Goal: Task Accomplishment & Management: Use online tool/utility

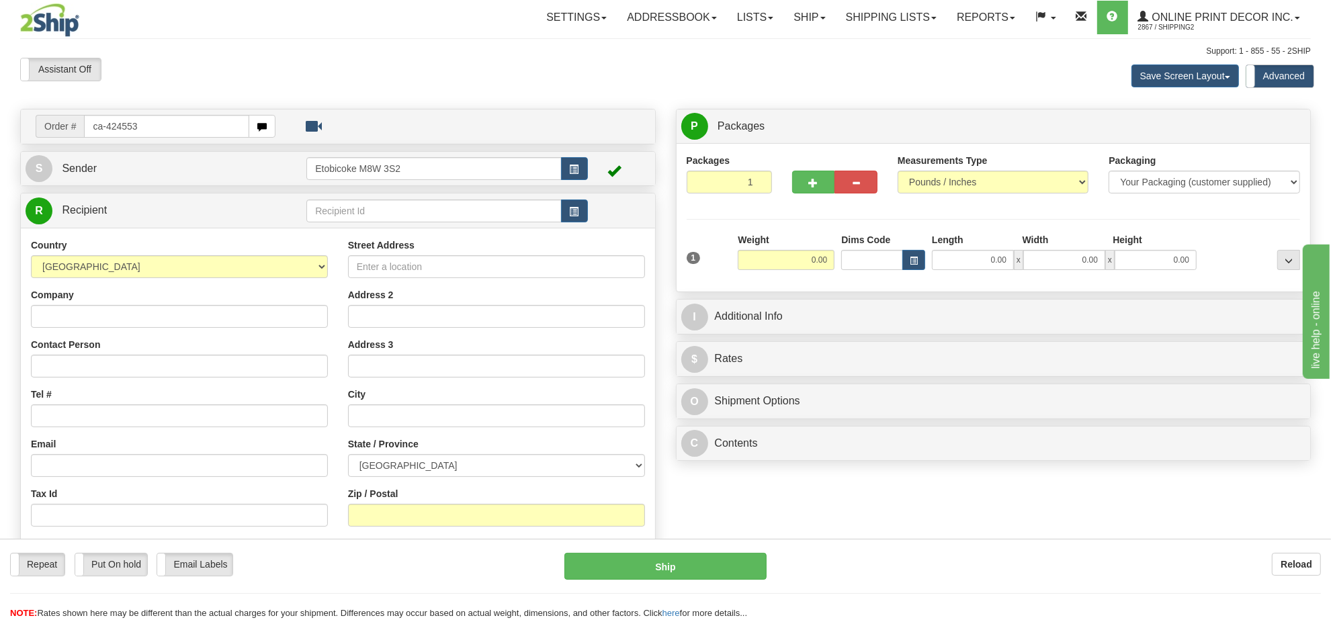
type input "ca-424553"
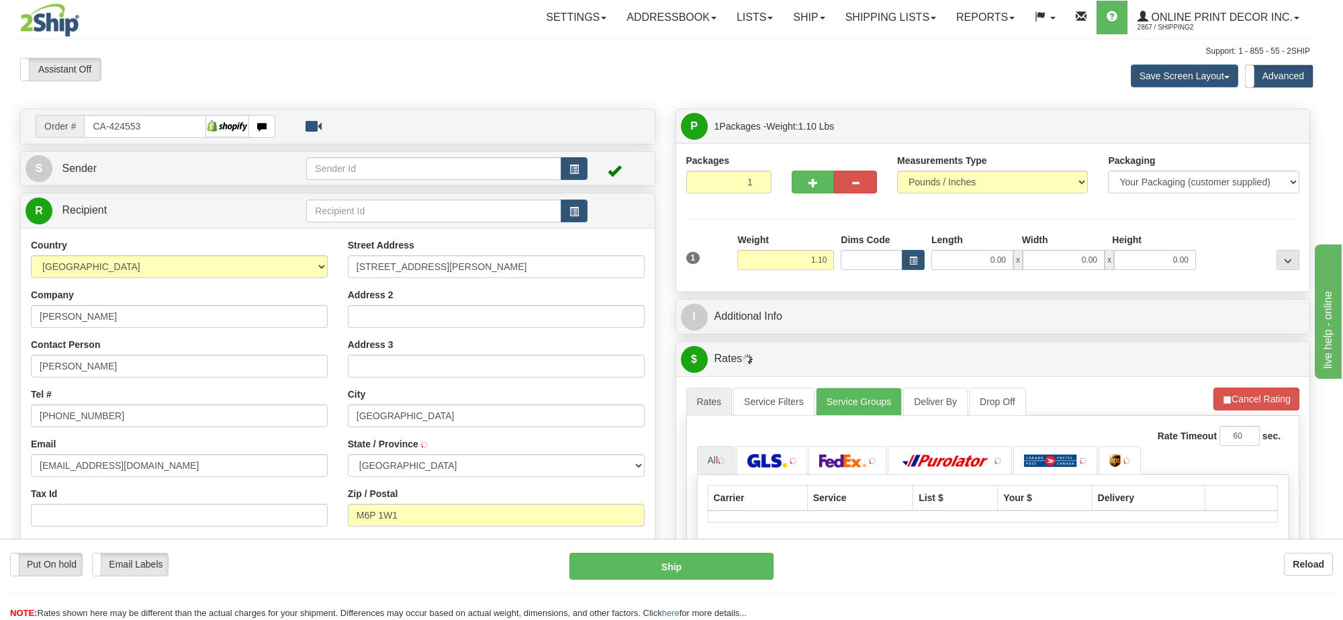
type input "[GEOGRAPHIC_DATA]"
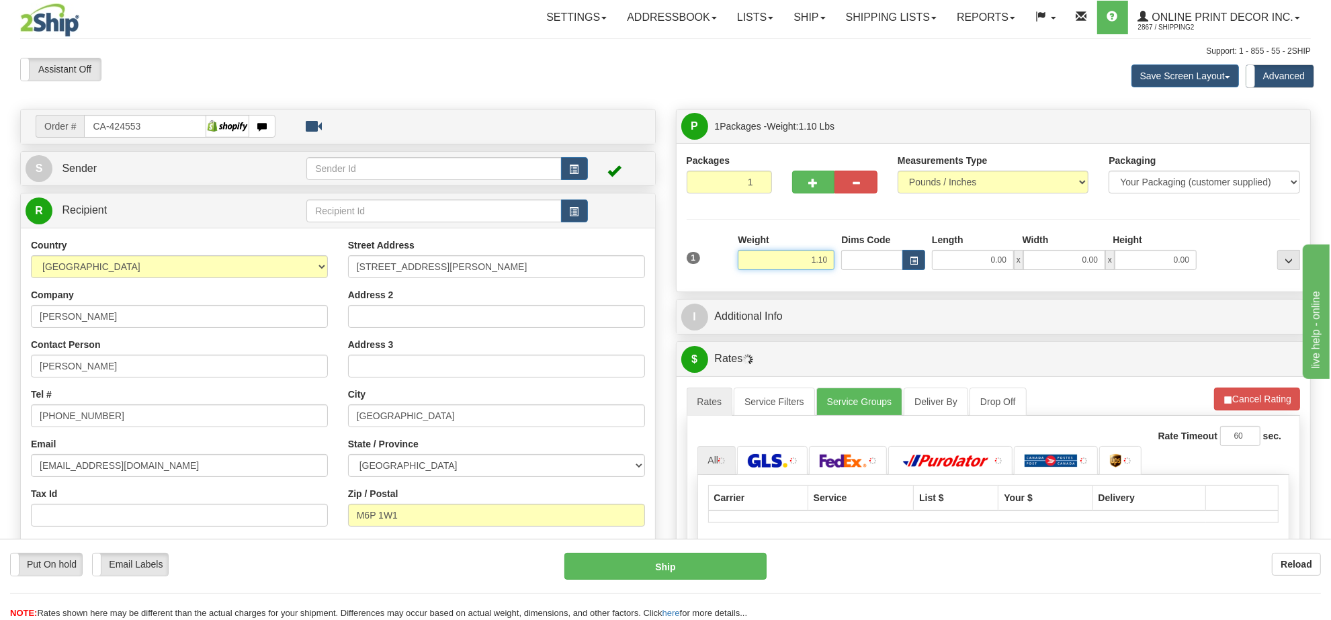
click at [814, 266] on input "1.10" at bounding box center [785, 260] width 97 height 20
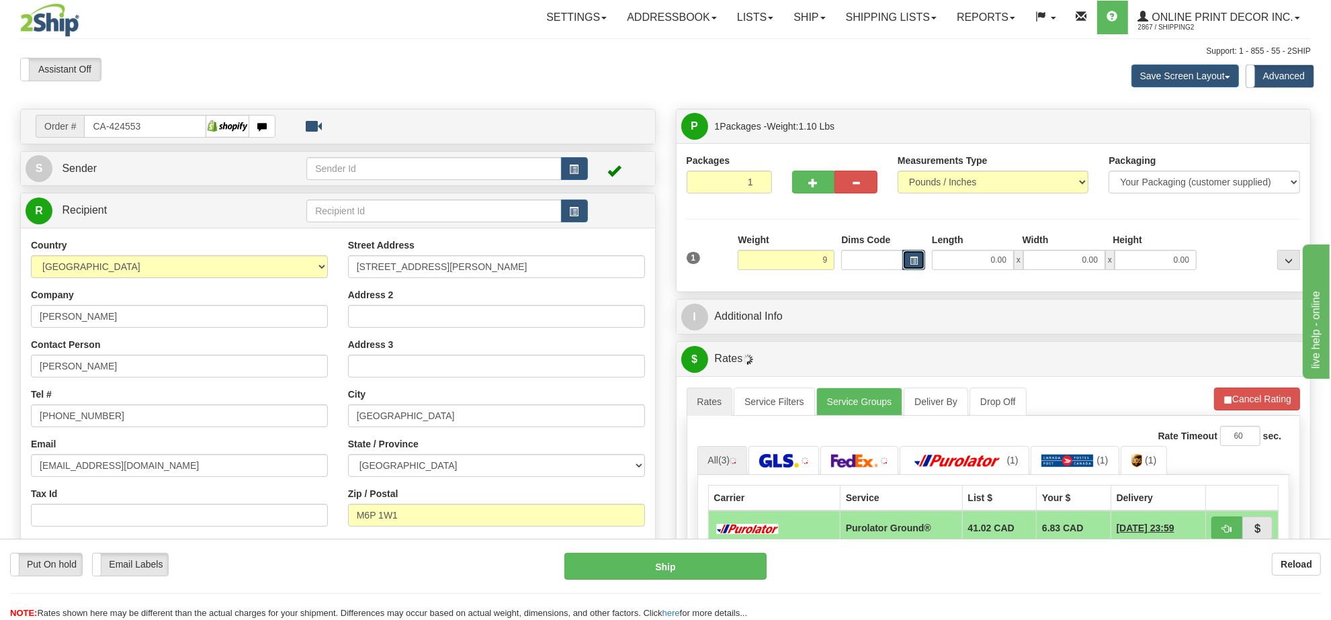
type input "9.00"
click at [911, 259] on span "button" at bounding box center [913, 260] width 8 height 7
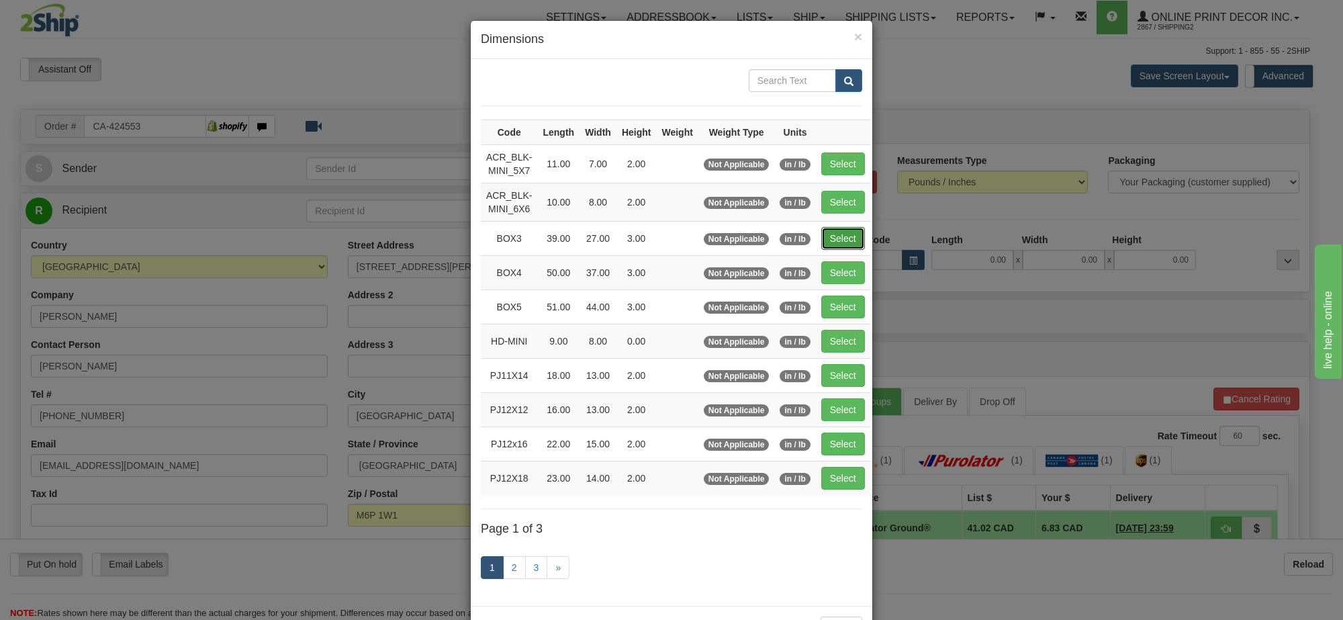
drag, startPoint x: 831, startPoint y: 242, endPoint x: 1092, endPoint y: 366, distance: 289.0
click at [832, 242] on button "Select" at bounding box center [843, 238] width 44 height 23
type input "BOX3"
type input "39.00"
type input "27.00"
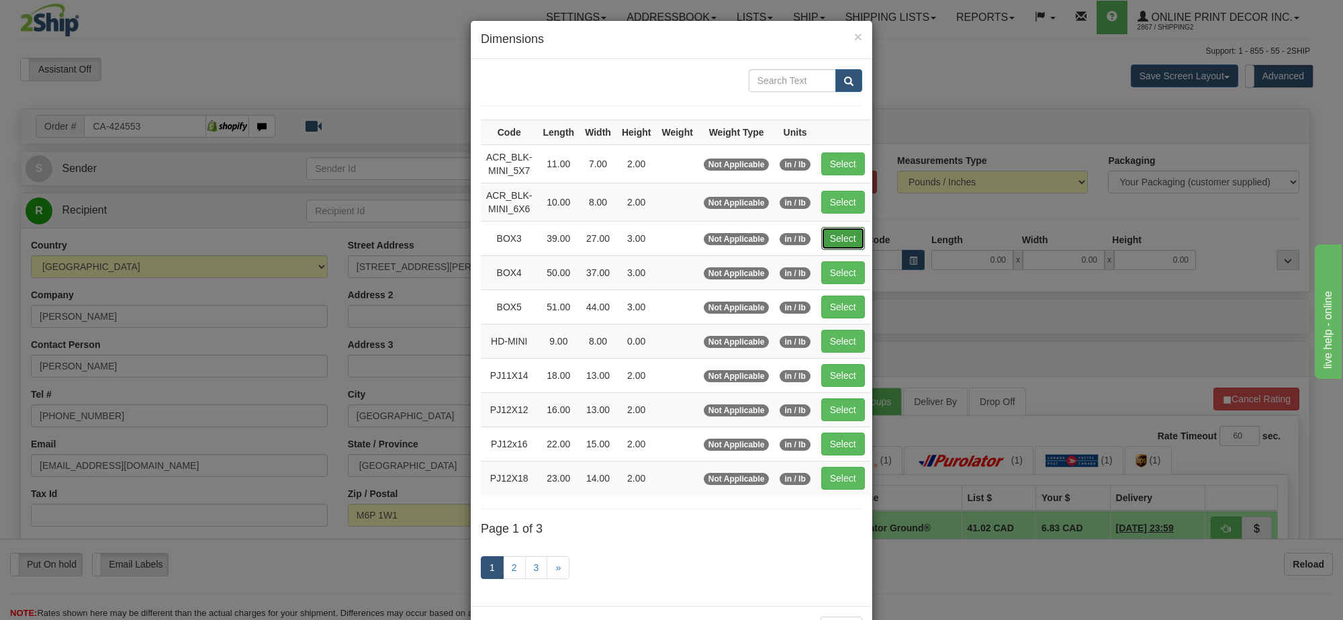
type input "3.00"
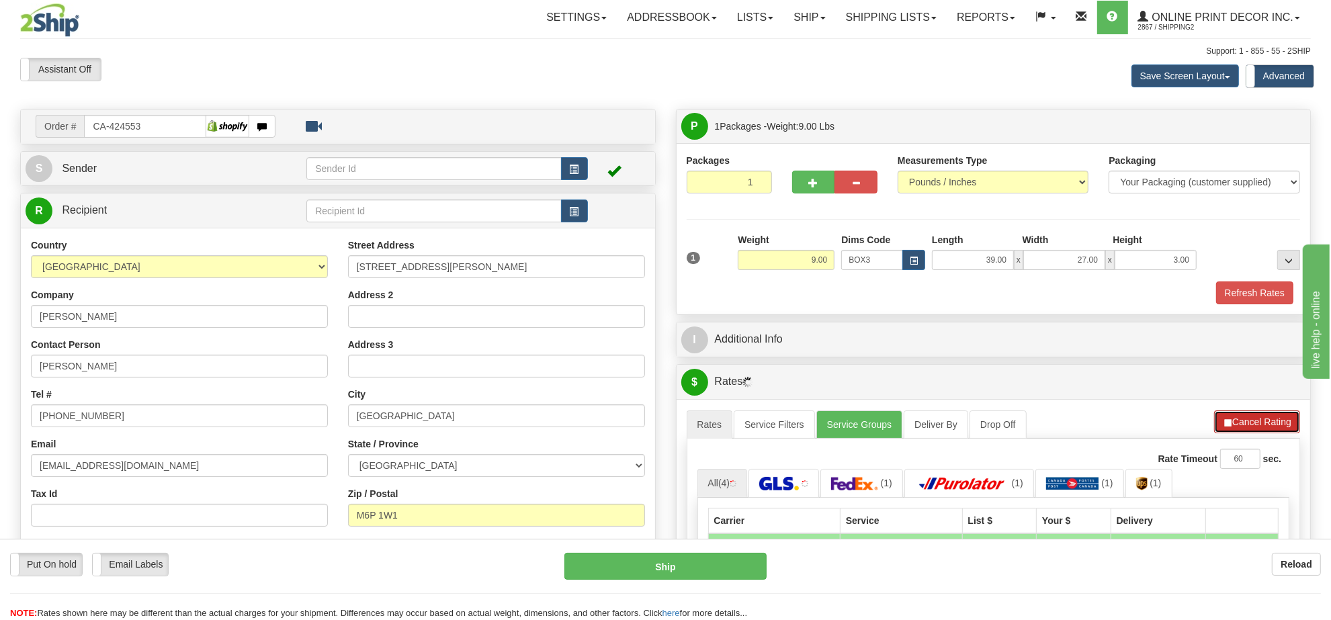
click at [1236, 431] on button "Cancel Rating" at bounding box center [1257, 421] width 86 height 23
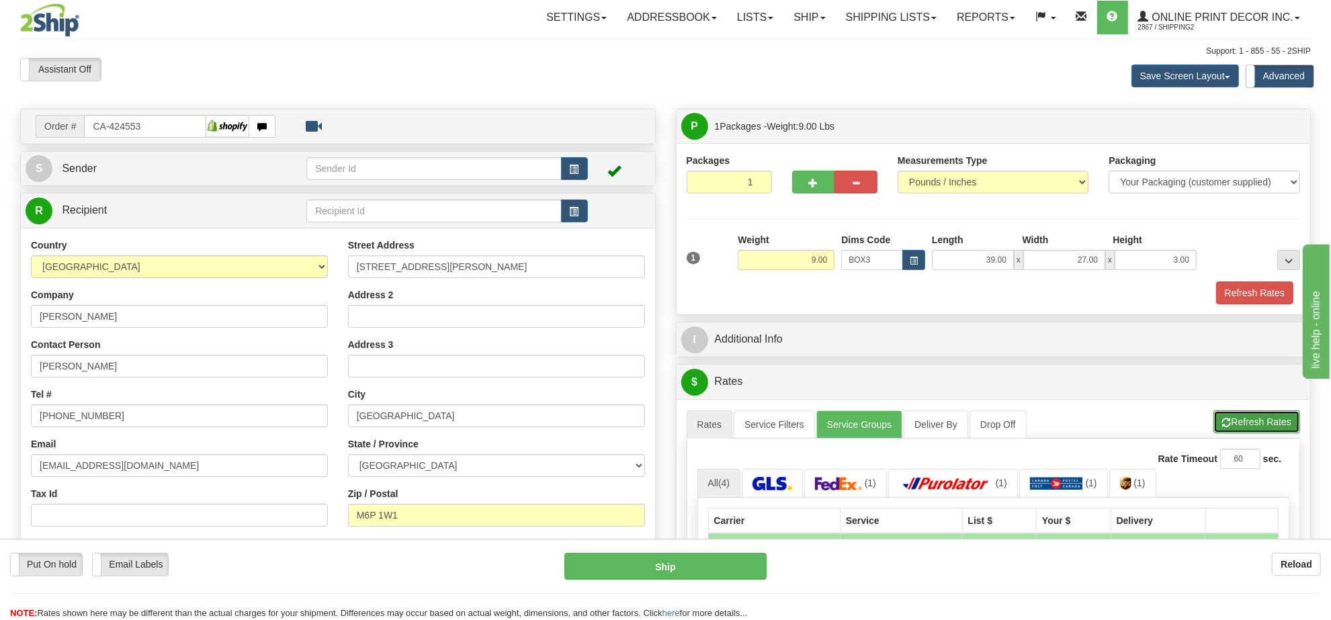
click at [1237, 431] on button "Refresh Rates" at bounding box center [1256, 421] width 87 height 23
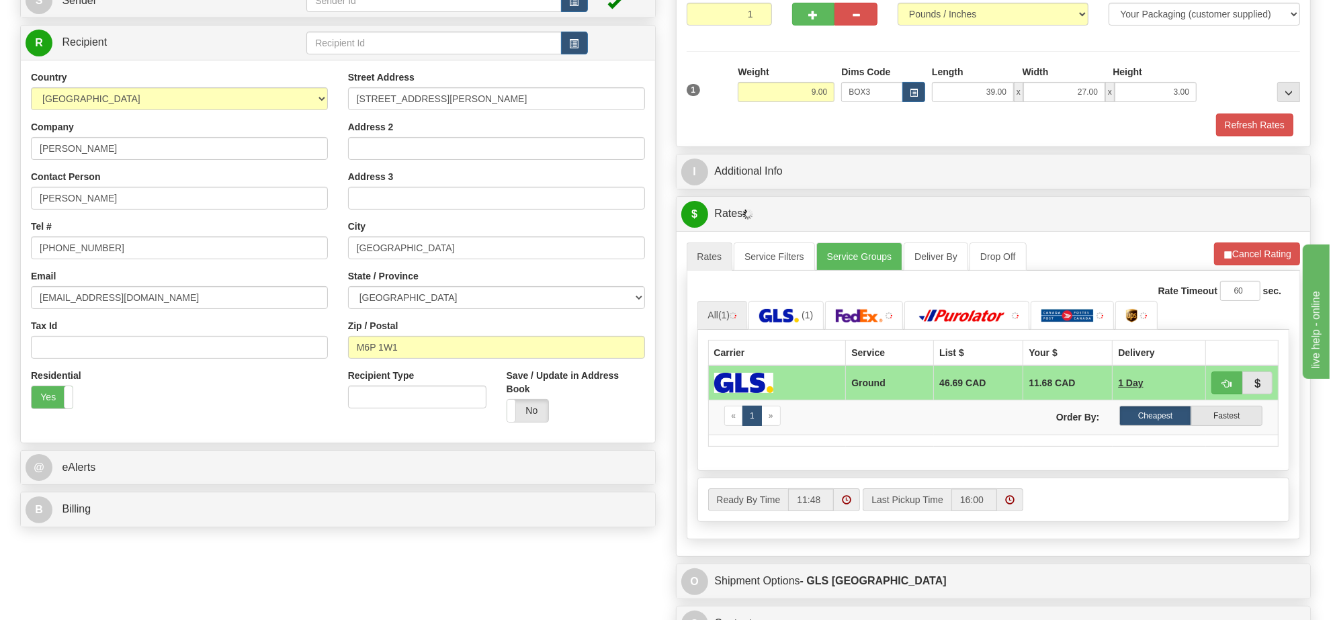
scroll to position [252, 0]
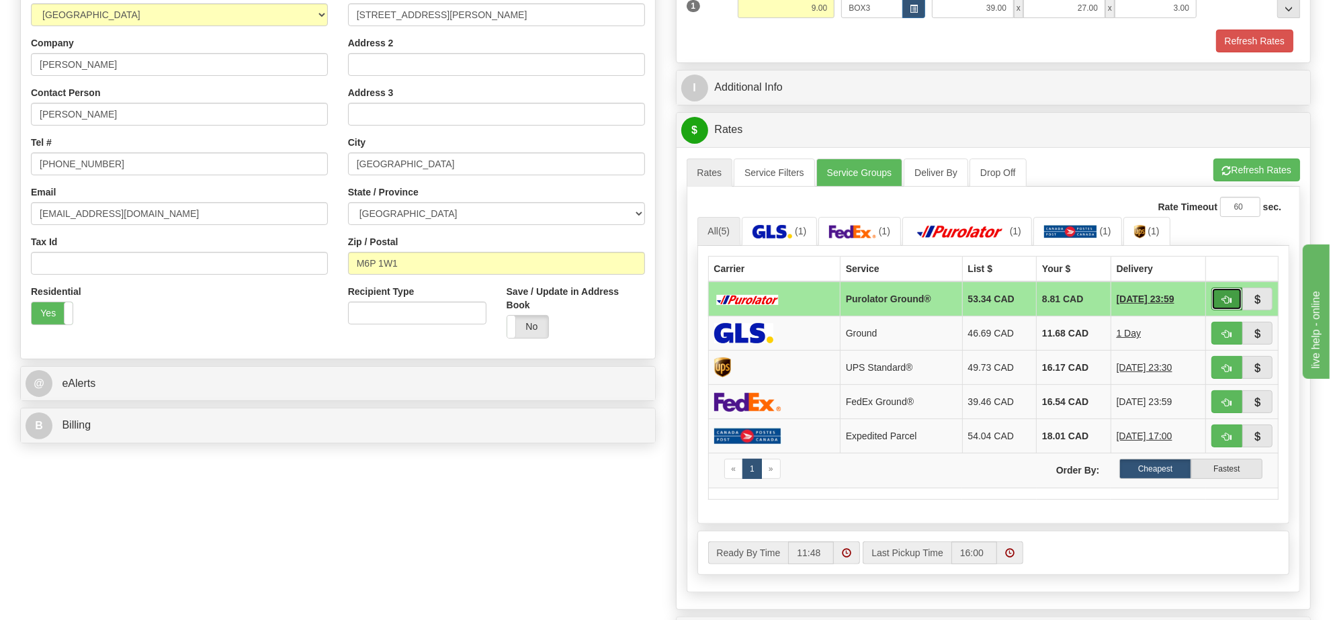
click at [1230, 304] on span "button" at bounding box center [1226, 300] width 9 height 9
type input "260"
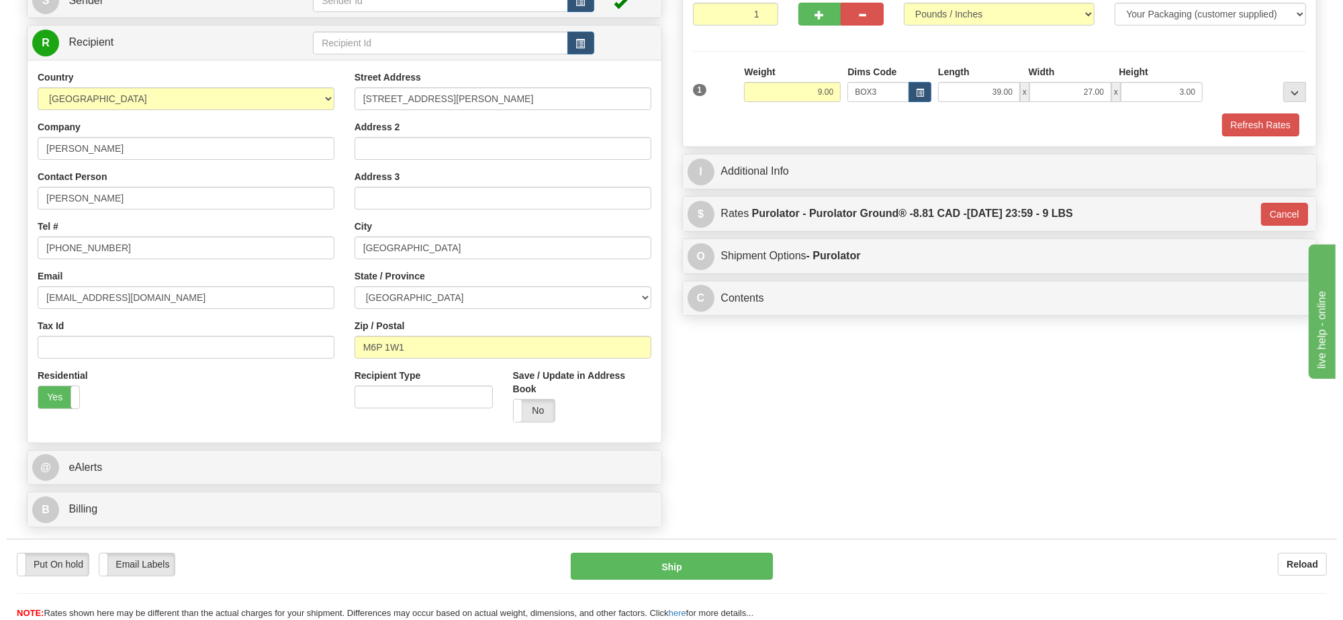
scroll to position [84, 0]
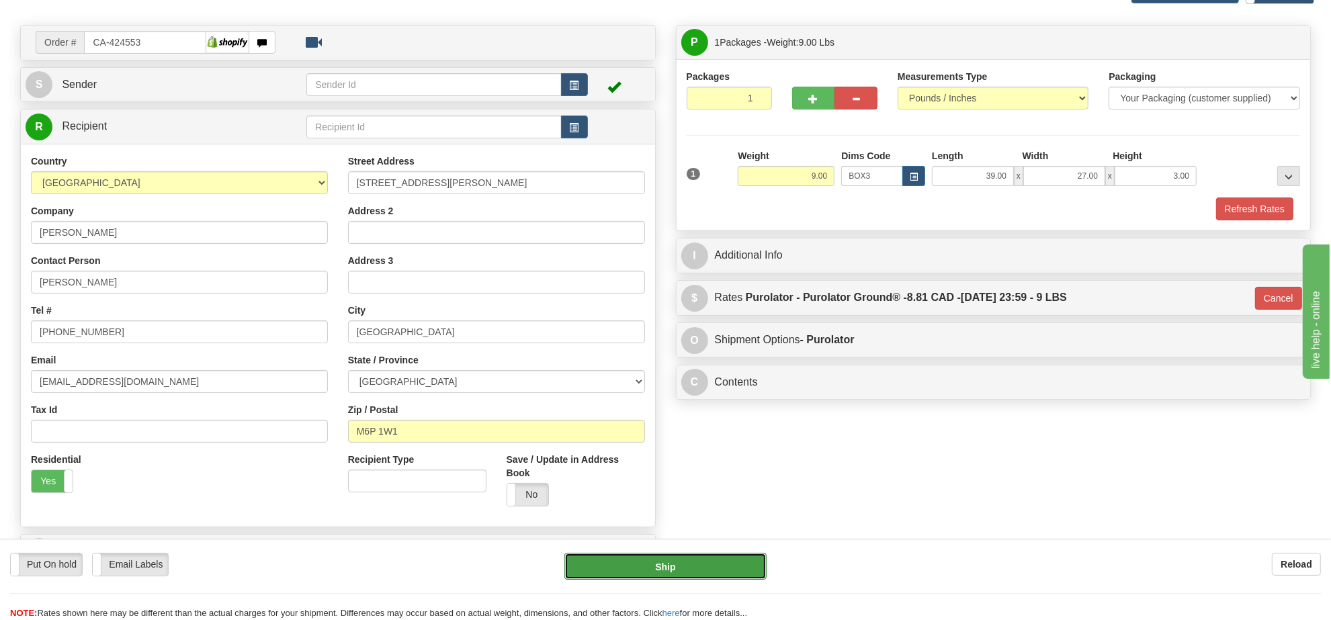
click at [717, 569] on button "Ship" at bounding box center [664, 566] width 201 height 27
